Goal: Communication & Community: Ask a question

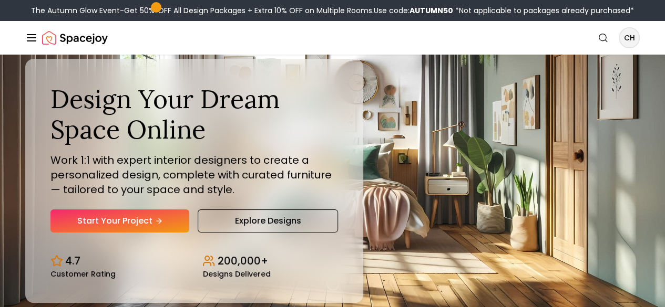
click at [0, 0] on div "How It Works Design Portfolio Pricing AI Design Shop" at bounding box center [0, 0] width 0 height 0
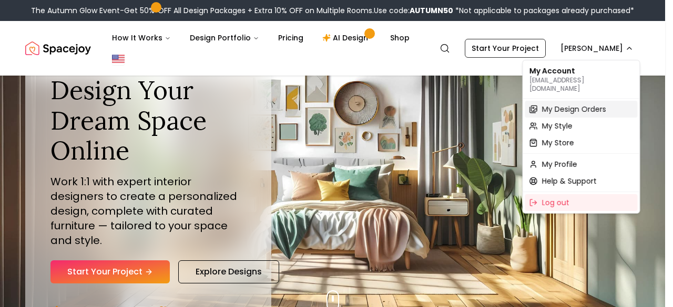
click at [569, 104] on span "My Design Orders" at bounding box center [573, 109] width 64 height 11
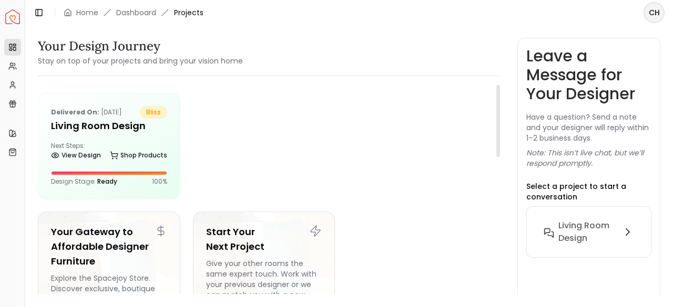
click at [287, 159] on div at bounding box center [341, 146] width 297 height 106
click at [98, 128] on h5 "Living Room design" at bounding box center [109, 126] width 116 height 15
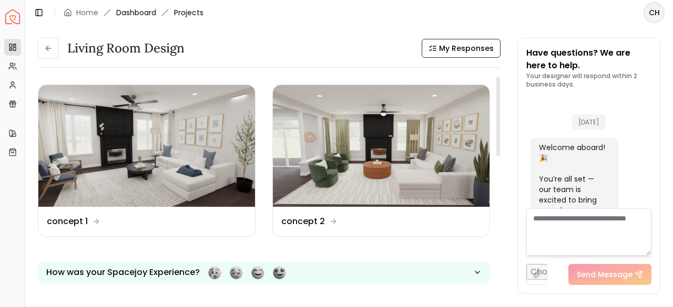
scroll to position [613, 0]
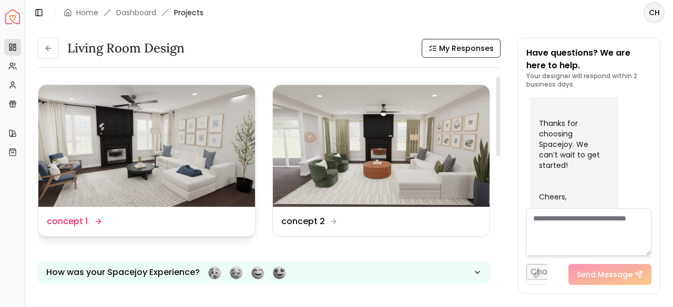
click at [83, 220] on dd "concept 1" at bounding box center [67, 221] width 41 height 13
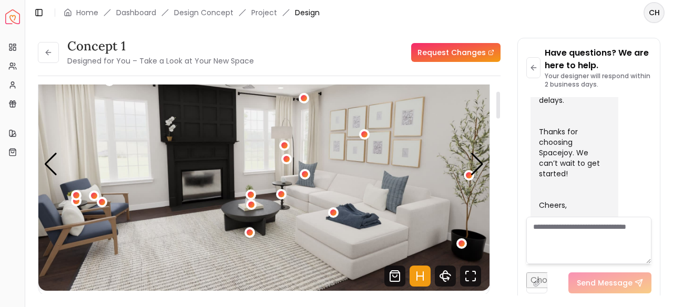
scroll to position [53, 0]
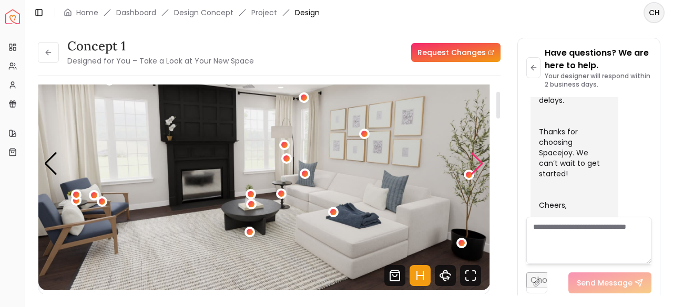
click at [481, 160] on div "Next slide" at bounding box center [477, 163] width 14 height 23
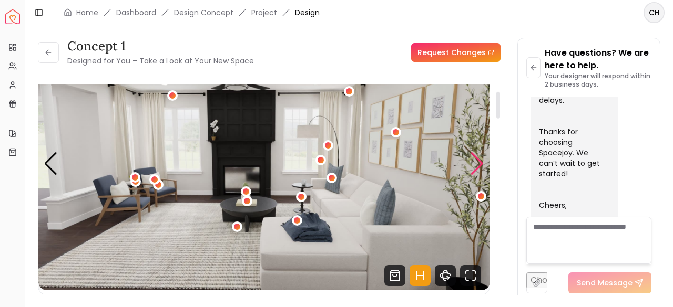
click at [481, 160] on div "Next slide" at bounding box center [477, 163] width 14 height 23
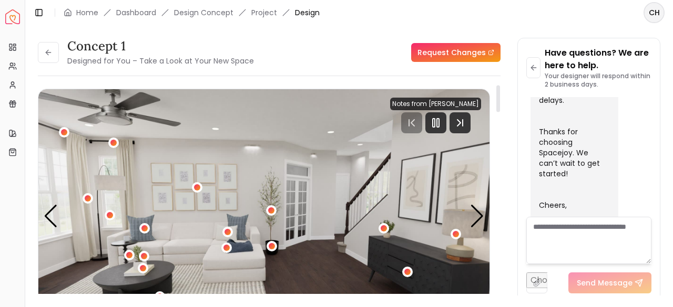
scroll to position [0, 0]
click at [436, 123] on icon "Pause" at bounding box center [435, 123] width 13 height 13
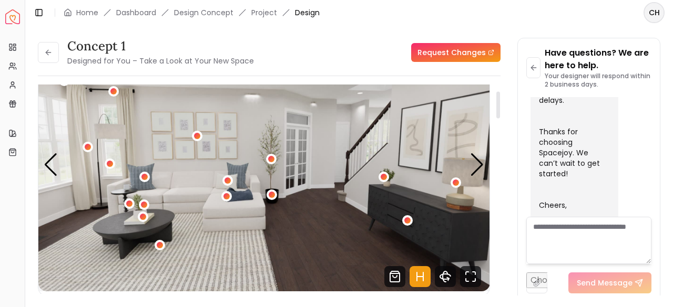
scroll to position [51, 0]
click at [479, 162] on div "Next slide" at bounding box center [477, 164] width 14 height 23
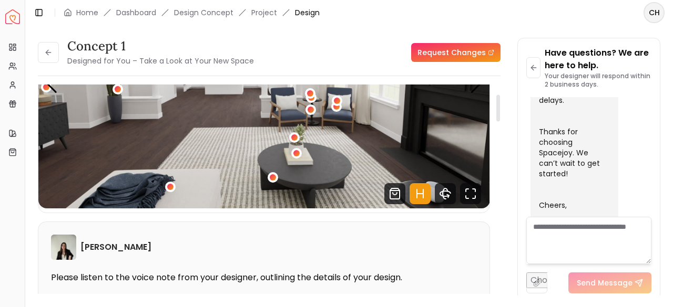
scroll to position [65, 0]
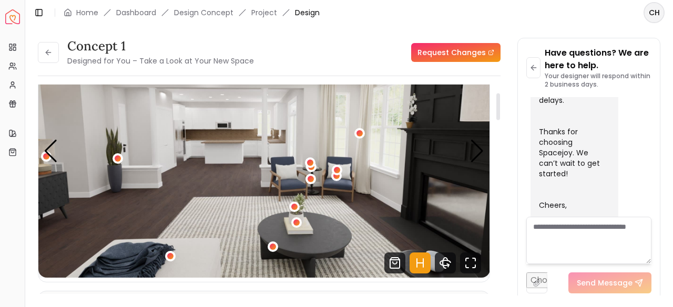
click at [500, 111] on div at bounding box center [498, 107] width 4 height 27
click at [49, 52] on icon at bounding box center [48, 52] width 8 height 8
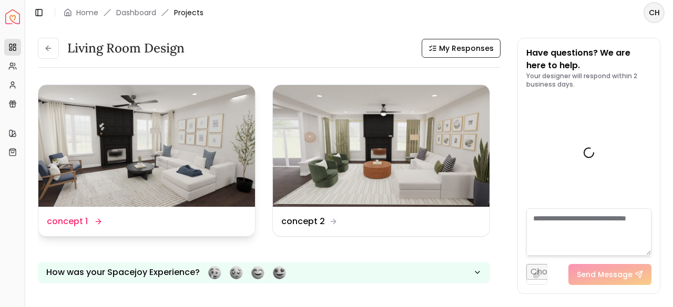
scroll to position [613, 0]
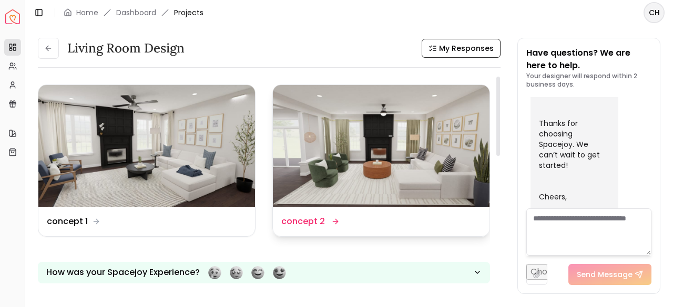
click at [314, 221] on dd "concept 2" at bounding box center [303, 221] width 44 height 13
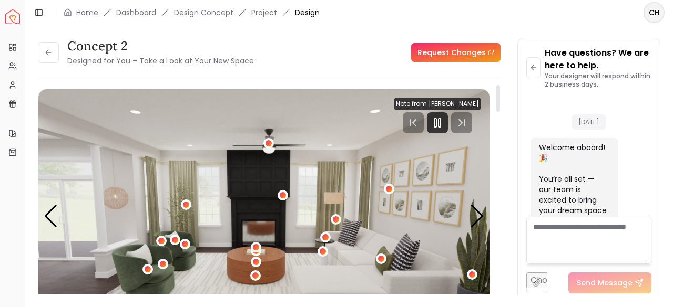
scroll to position [604, 0]
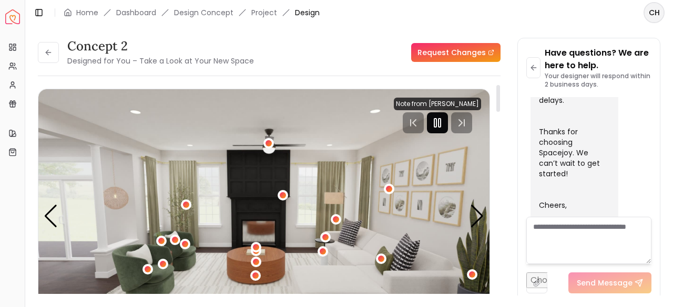
click at [434, 122] on icon "Pause" at bounding box center [437, 123] width 13 height 13
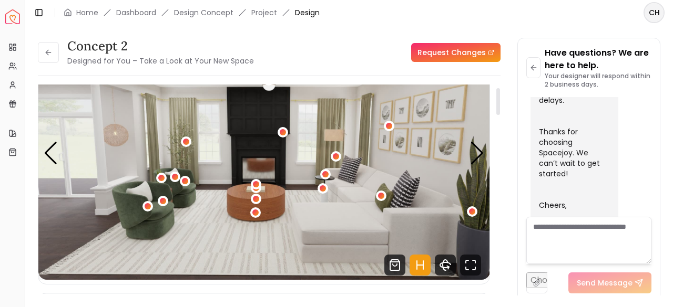
scroll to position [22, 0]
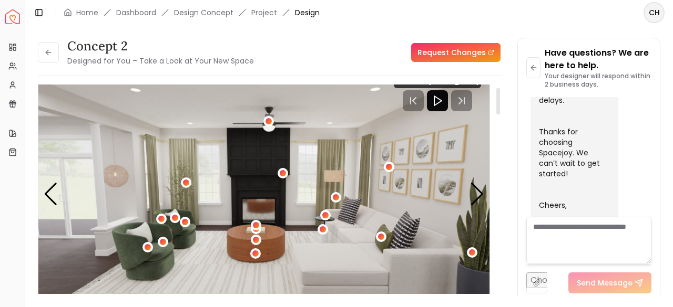
click at [500, 107] on div at bounding box center [498, 101] width 4 height 27
click at [514, 189] on div "concept 2 Designed for You – Take a Look at Your New Space Request Changes conc…" at bounding box center [349, 160] width 622 height 245
click at [482, 189] on div "Next slide" at bounding box center [477, 194] width 14 height 23
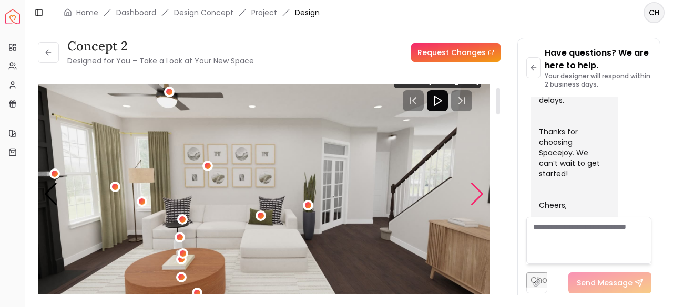
click at [482, 189] on div "Next slide" at bounding box center [477, 194] width 14 height 23
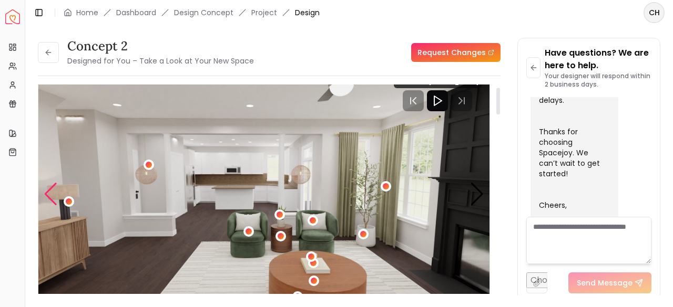
click at [46, 192] on div "Previous slide" at bounding box center [51, 194] width 14 height 23
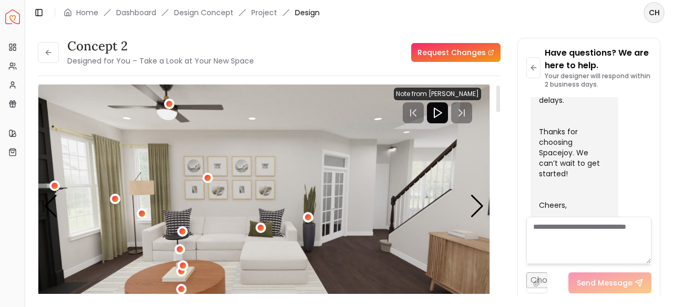
scroll to position [0, 0]
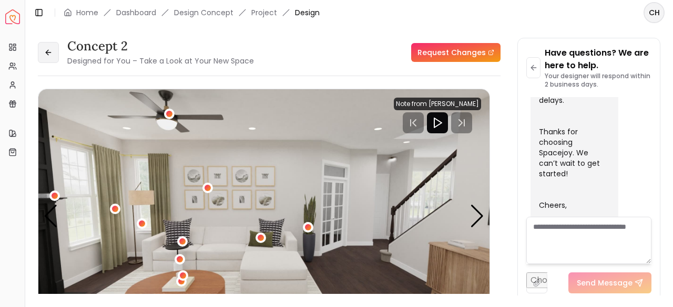
click at [47, 48] on icon at bounding box center [48, 52] width 8 height 8
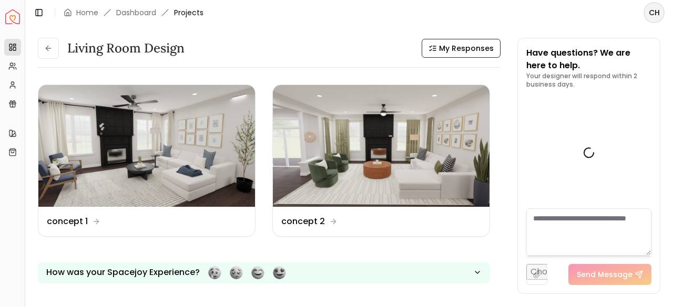
scroll to position [613, 0]
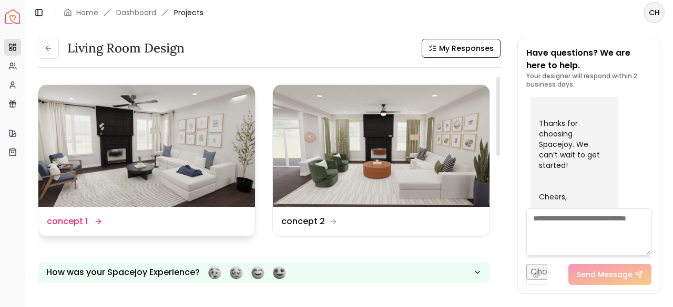
click at [82, 215] on dd "concept 1" at bounding box center [67, 221] width 41 height 13
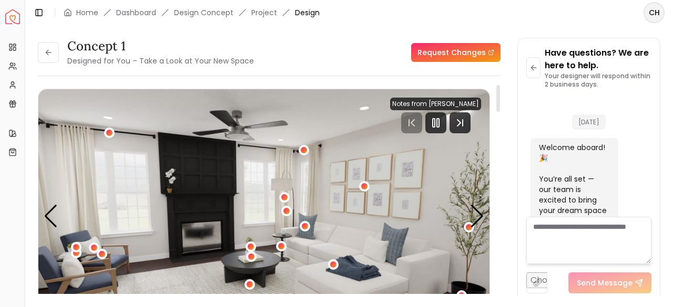
scroll to position [604, 0]
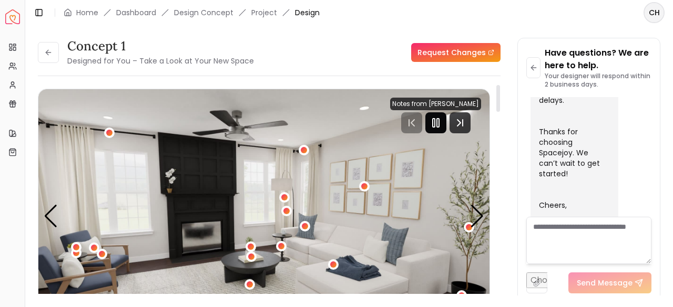
click at [436, 118] on icon "Pause" at bounding box center [435, 123] width 13 height 13
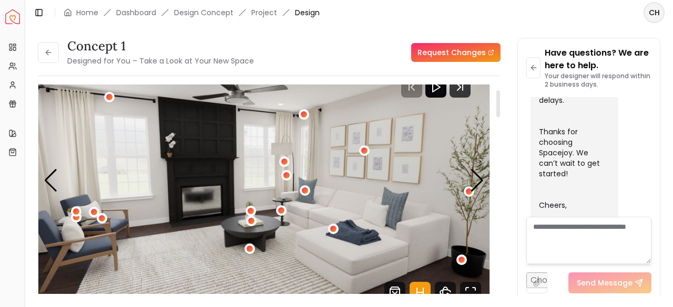
scroll to position [41, 0]
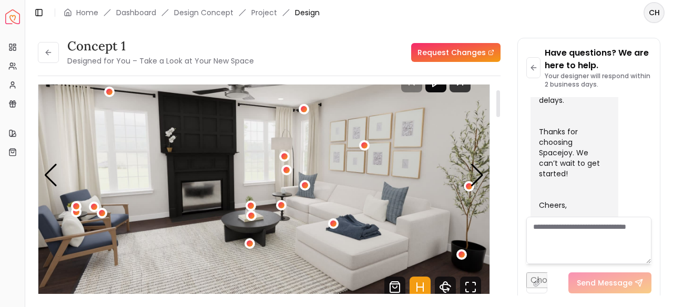
drag, startPoint x: 499, startPoint y: 105, endPoint x: 500, endPoint y: 110, distance: 5.5
click at [500, 110] on div at bounding box center [498, 103] width 4 height 27
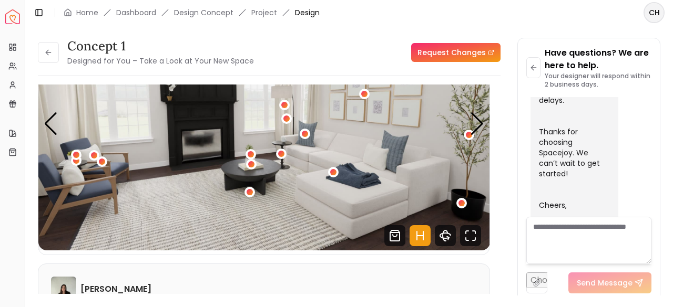
scroll to position [93, 0]
click at [47, 46] on button at bounding box center [48, 52] width 21 height 21
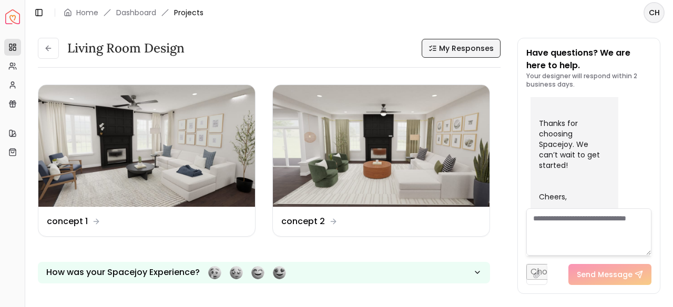
click at [472, 49] on span "My Responses" at bounding box center [466, 48] width 55 height 11
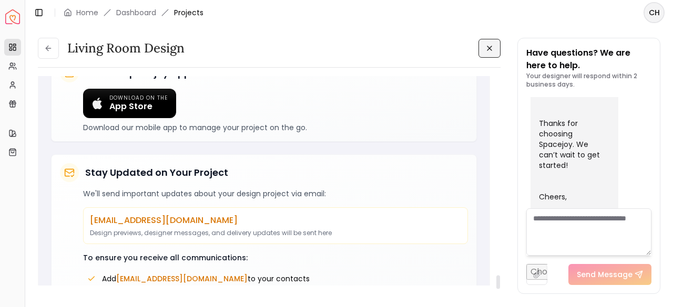
scroll to position [3119, 0]
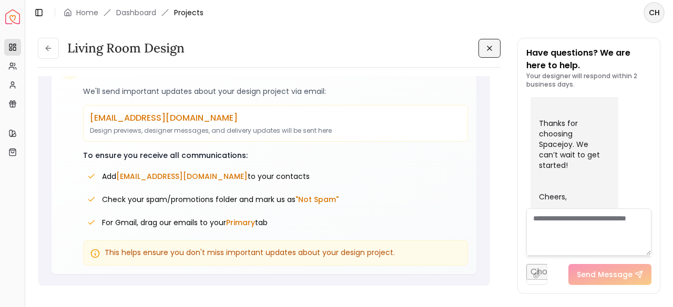
click at [586, 222] on textarea at bounding box center [588, 232] width 125 height 47
paste textarea "**********"
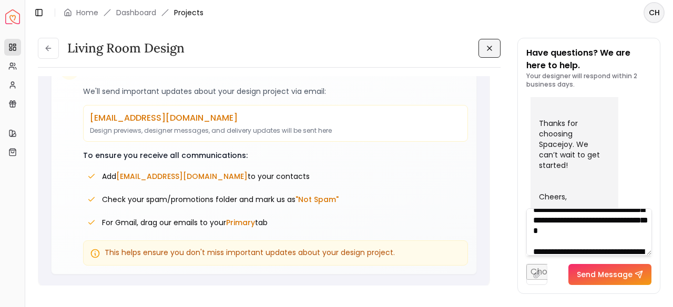
scroll to position [0, 0]
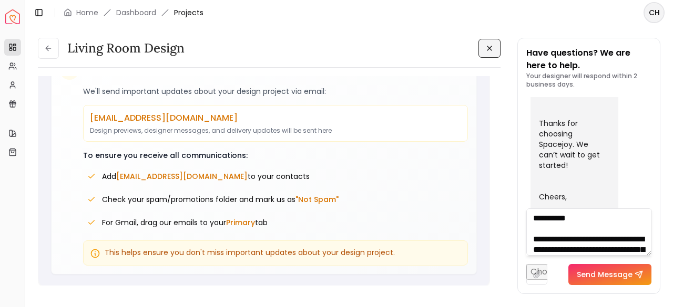
drag, startPoint x: 649, startPoint y: 256, endPoint x: 656, endPoint y: 263, distance: 9.7
click at [656, 263] on div "Have questions? We are here to help. Your designer will respond within 2 busine…" at bounding box center [589, 165] width 142 height 255
drag, startPoint x: 647, startPoint y: 252, endPoint x: 642, endPoint y: 267, distance: 16.0
click at [643, 273] on div "Send Message" at bounding box center [588, 247] width 125 height 77
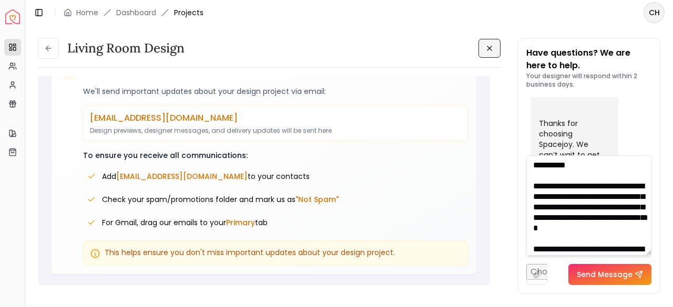
drag, startPoint x: 648, startPoint y: 251, endPoint x: 652, endPoint y: 308, distance: 57.4
click at [652, 307] on html "Spacejoy Dashboard Overview Projects My Referrals My Profile Gift Card Balance …" at bounding box center [336, 153] width 673 height 307
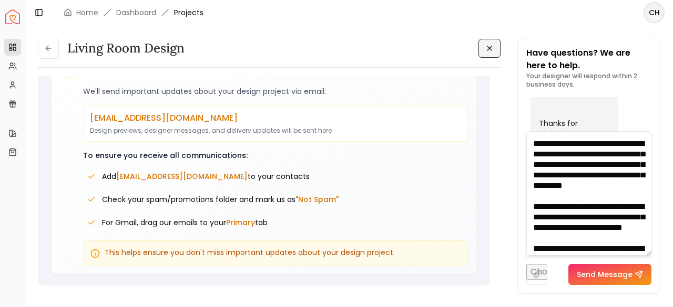
scroll to position [208, 0]
click at [603, 208] on textarea at bounding box center [589, 193] width 126 height 125
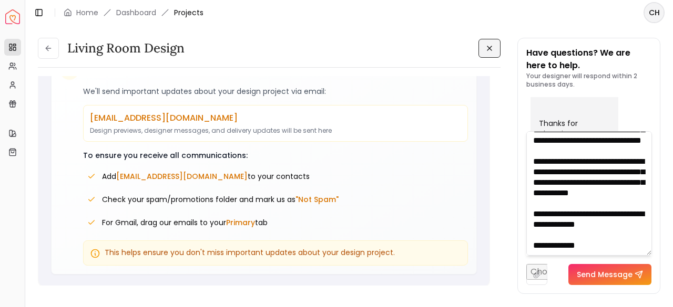
scroll to position [630, 0]
click at [565, 217] on textarea at bounding box center [589, 193] width 126 height 125
type textarea "**********"
click at [621, 272] on button "Send Message" at bounding box center [609, 274] width 83 height 21
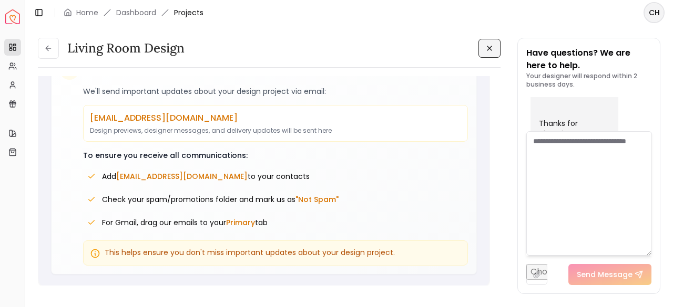
scroll to position [0, 0]
click at [491, 49] on icon at bounding box center [489, 48] width 8 height 8
click at [494, 204] on div "Living Room design My Responses Design Name concept 1 Design Name concept 2 How…" at bounding box center [269, 185] width 462 height 218
click at [48, 50] on icon at bounding box center [48, 48] width 8 height 8
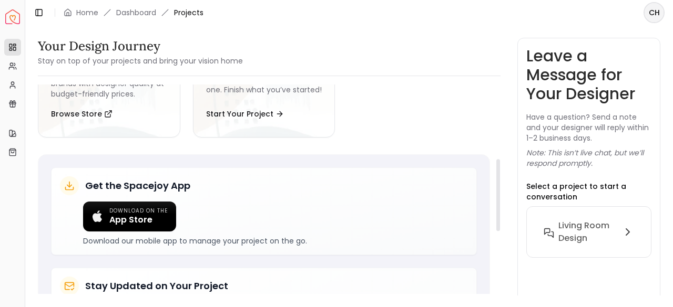
scroll to position [217, 0]
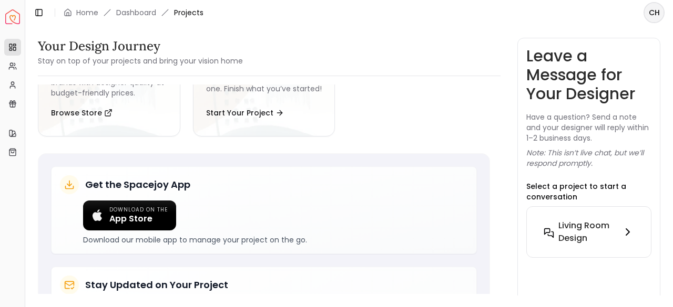
click at [583, 220] on h6 "Living Room design" at bounding box center [587, 232] width 59 height 25
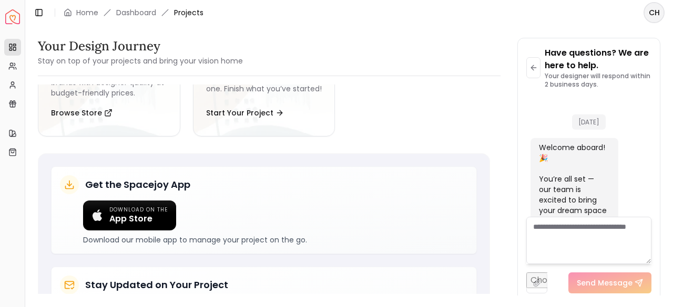
scroll to position [1783, 0]
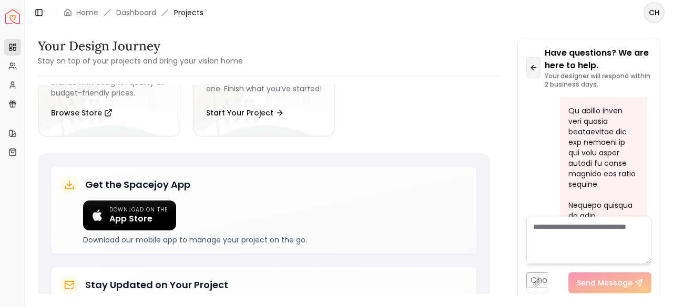
click at [533, 68] on icon at bounding box center [533, 68] width 8 height 8
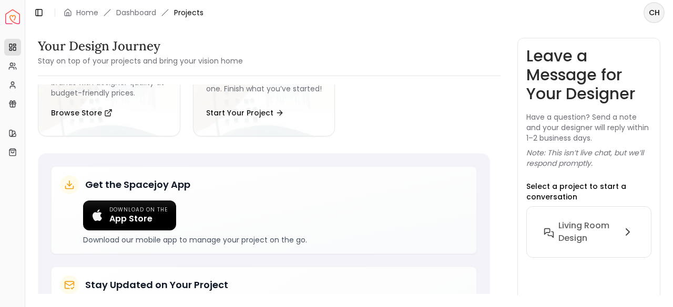
click at [583, 179] on div "Leave a Message for Your Designer Have a question? Send a note and your designe…" at bounding box center [588, 170] width 125 height 247
drag, startPoint x: 560, startPoint y: 194, endPoint x: 612, endPoint y: 237, distance: 66.8
click at [612, 237] on h6 "Living Room design" at bounding box center [587, 232] width 59 height 25
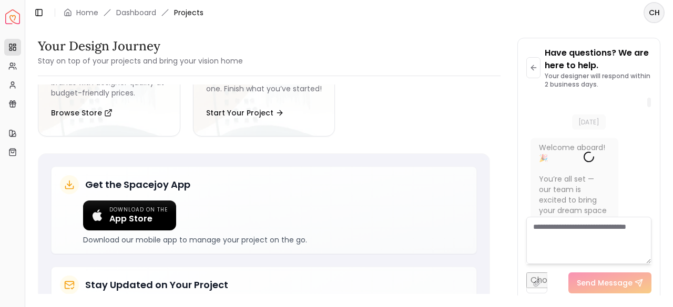
scroll to position [0, 0]
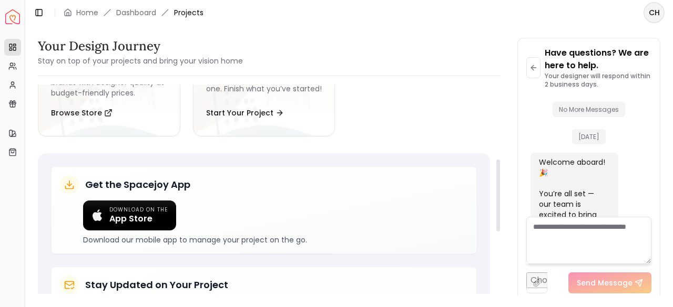
click at [244, 149] on div "Delivered on: [DATE] bliss Living Room design Next Steps: View Design Shop Prod…" at bounding box center [264, 189] width 452 height 627
click at [10, 62] on icon at bounding box center [12, 66] width 8 height 8
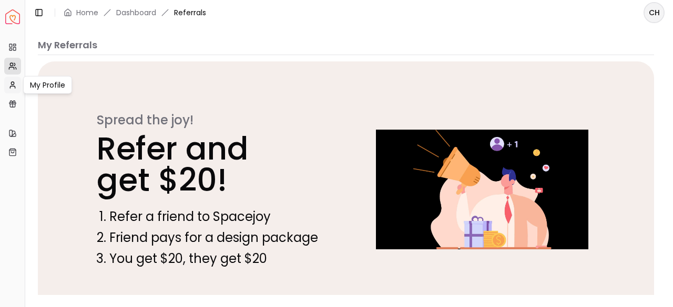
click at [12, 82] on icon at bounding box center [12, 85] width 8 height 8
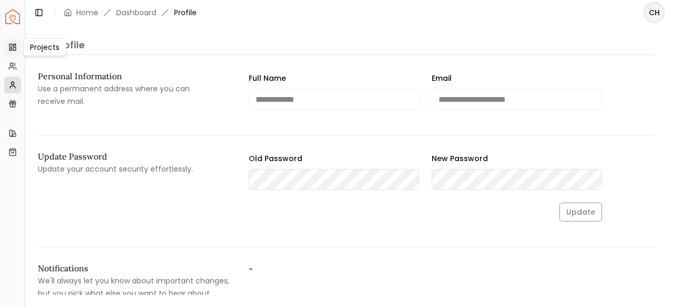
click at [13, 46] on icon at bounding box center [12, 47] width 8 height 8
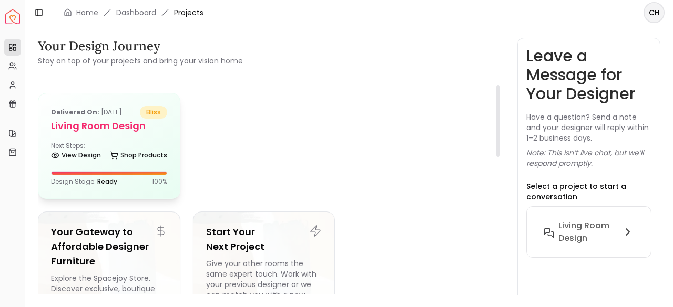
click at [141, 151] on link "Shop Products" at bounding box center [138, 155] width 57 height 15
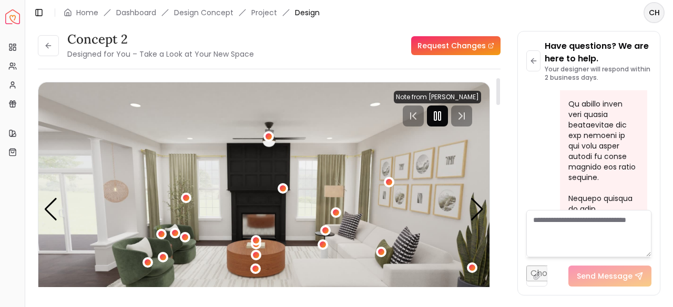
click at [440, 122] on div at bounding box center [437, 116] width 21 height 21
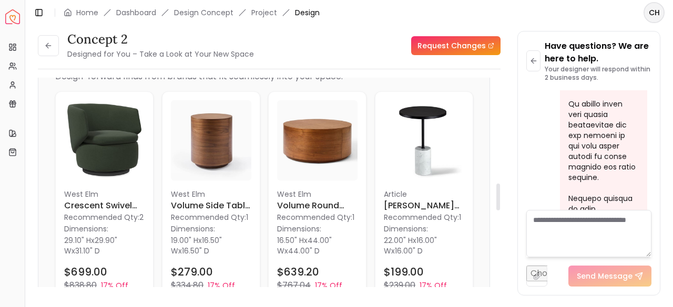
scroll to position [832, 0]
click at [663, 279] on div "concept 2 Designed for You – Take a Look at Your New Space Request Changes conc…" at bounding box center [348, 160] width 647 height 271
